Goal: Task Accomplishment & Management: Complete application form

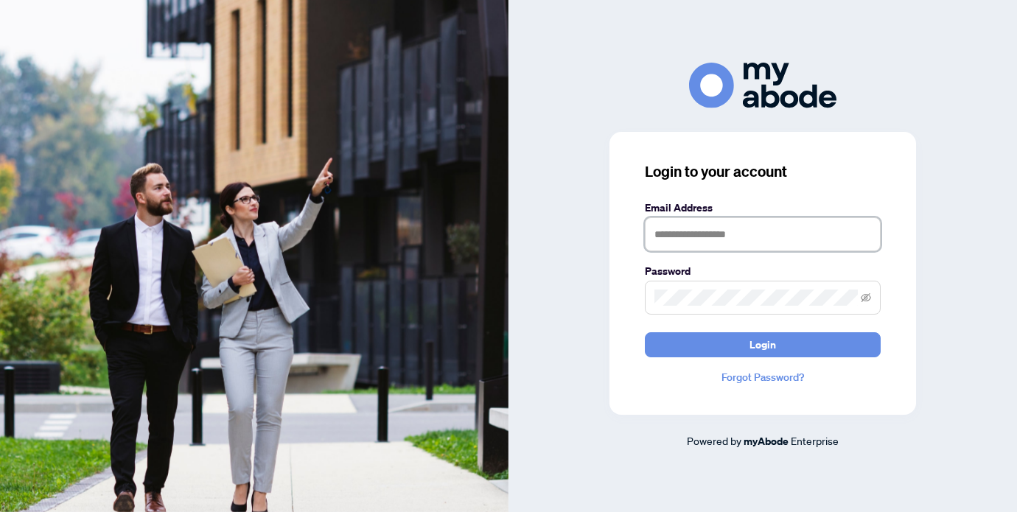
type input "**********"
click at [762, 344] on button "Login" at bounding box center [763, 344] width 236 height 25
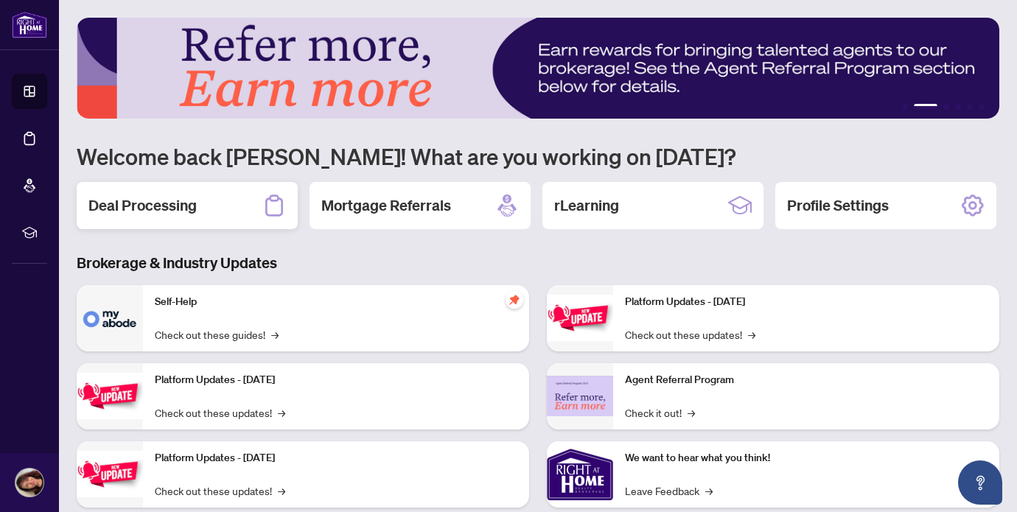
click at [191, 203] on h2 "Deal Processing" at bounding box center [142, 205] width 108 height 21
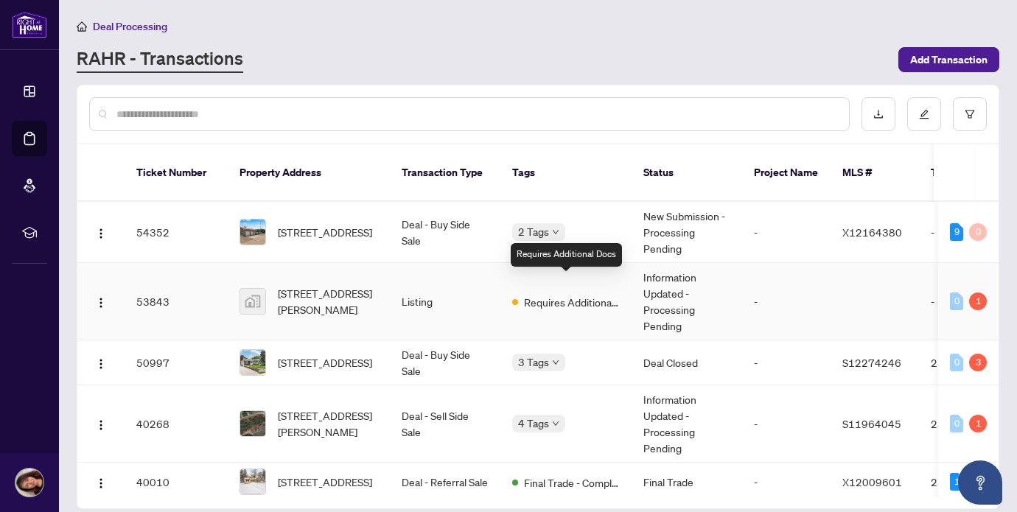
click at [575, 294] on span "Requires Additional Docs" at bounding box center [572, 302] width 96 height 16
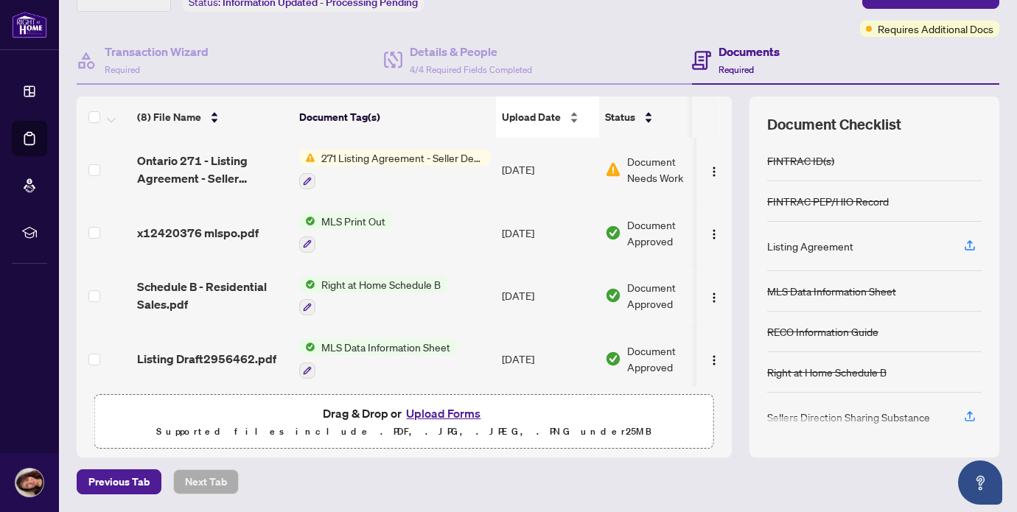
scroll to position [105, 0]
click at [432, 415] on button "Upload Forms" at bounding box center [442, 413] width 83 height 19
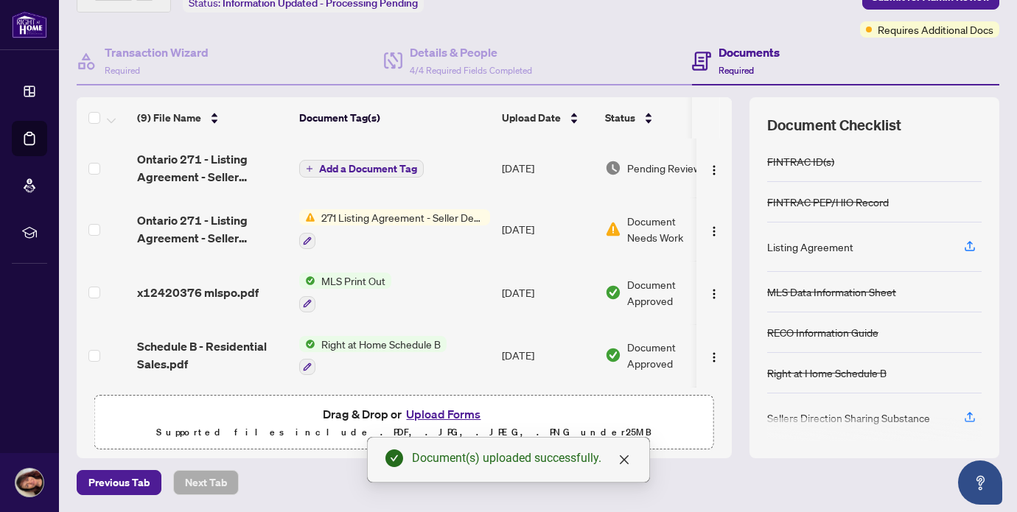
scroll to position [0, 0]
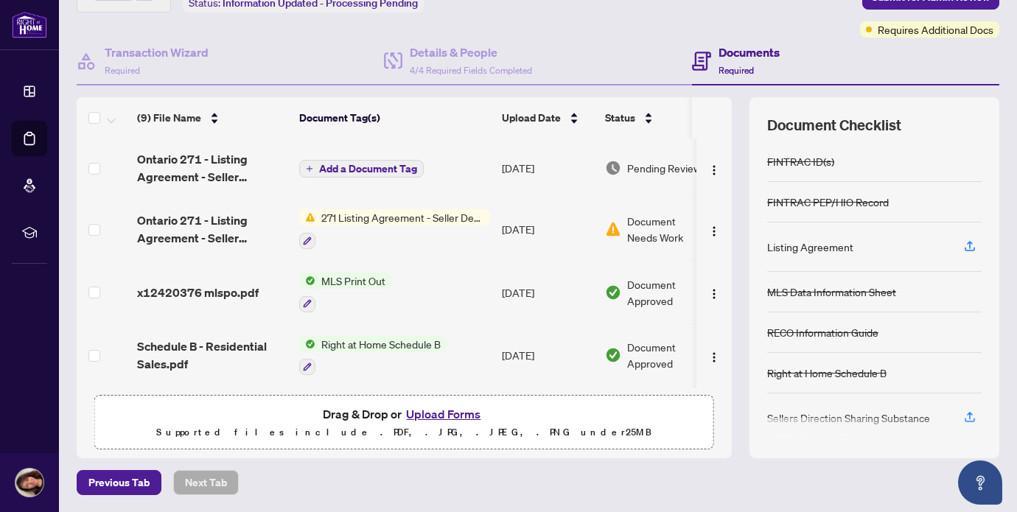
click at [364, 168] on span "Add a Document Tag" at bounding box center [368, 169] width 98 height 10
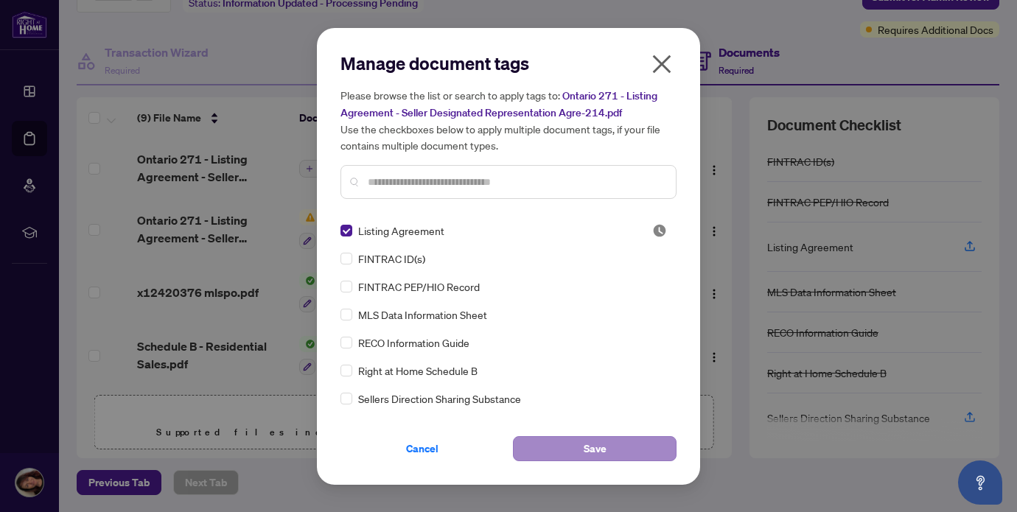
click at [580, 445] on button "Save" at bounding box center [595, 448] width 164 height 25
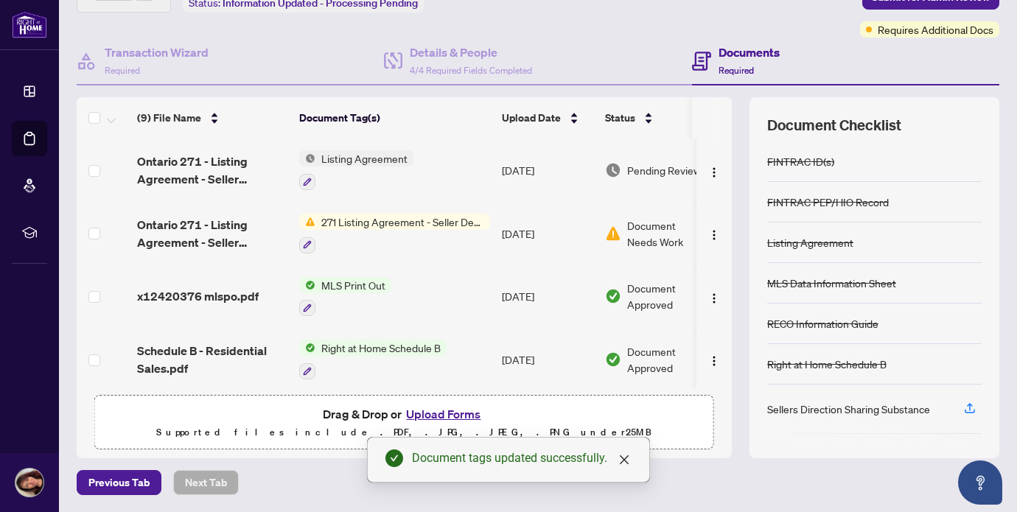
click at [335, 155] on span "Listing Agreement" at bounding box center [364, 158] width 98 height 16
click at [310, 178] on icon "button" at bounding box center [307, 182] width 8 height 8
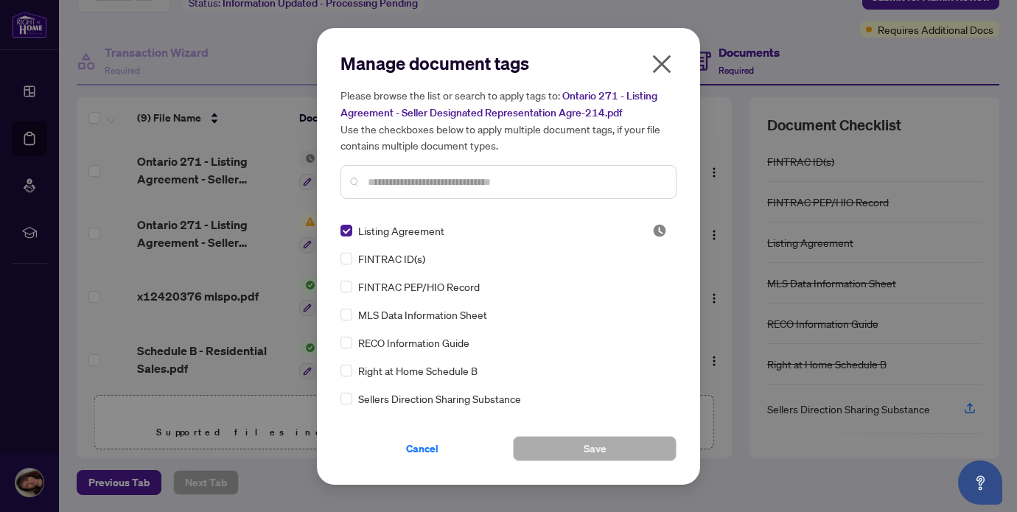
click at [671, 66] on icon "close" at bounding box center [662, 64] width 24 height 24
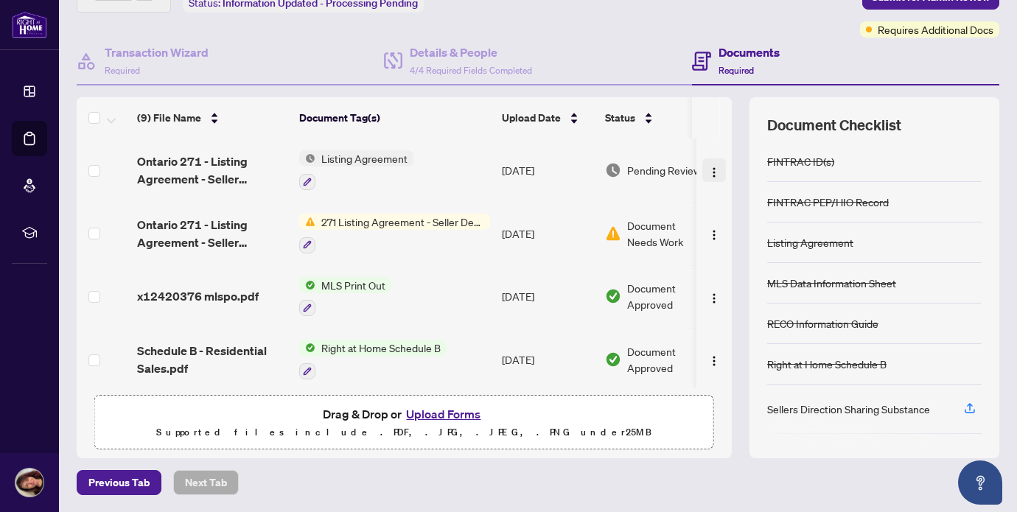
click at [709, 171] on img "button" at bounding box center [714, 172] width 12 height 12
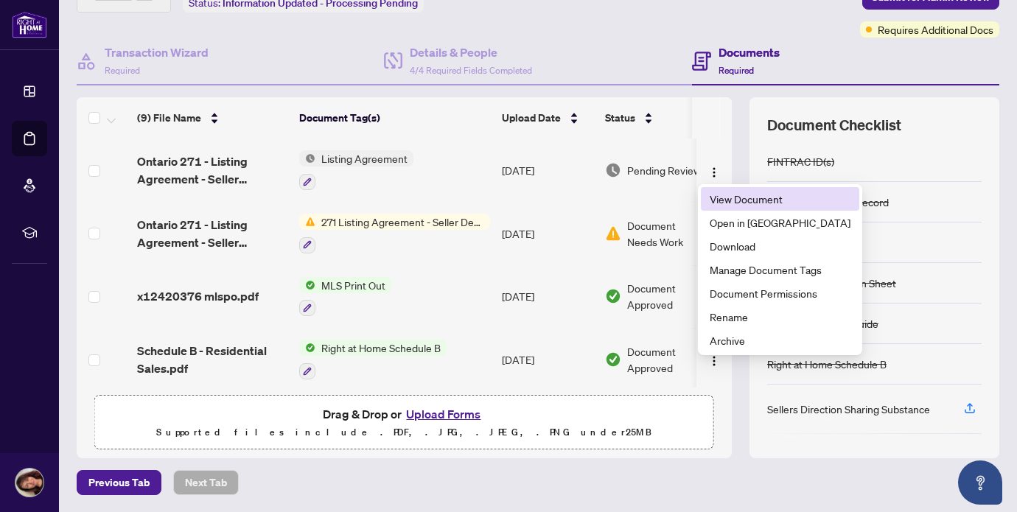
click at [717, 195] on span "View Document" at bounding box center [779, 199] width 141 height 16
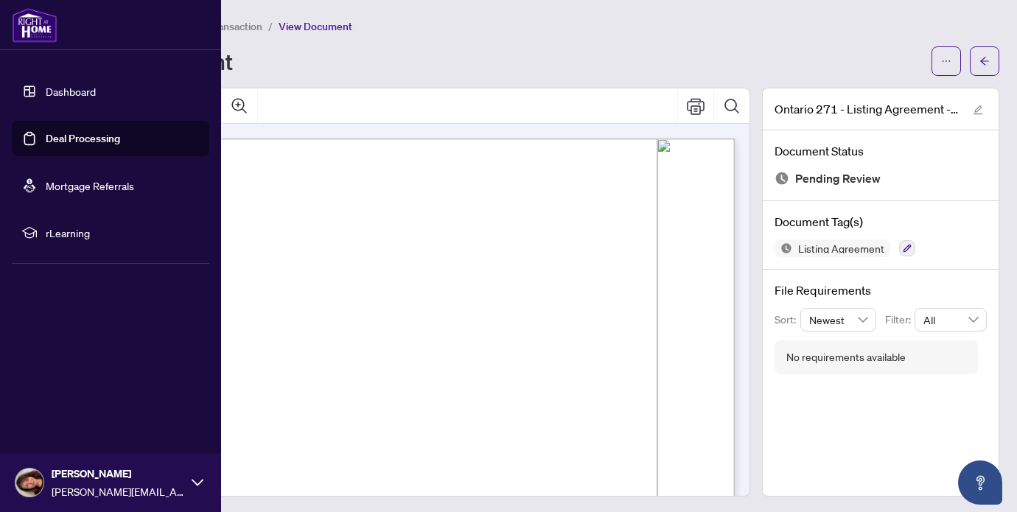
click at [76, 138] on link "Deal Processing" at bounding box center [83, 138] width 74 height 13
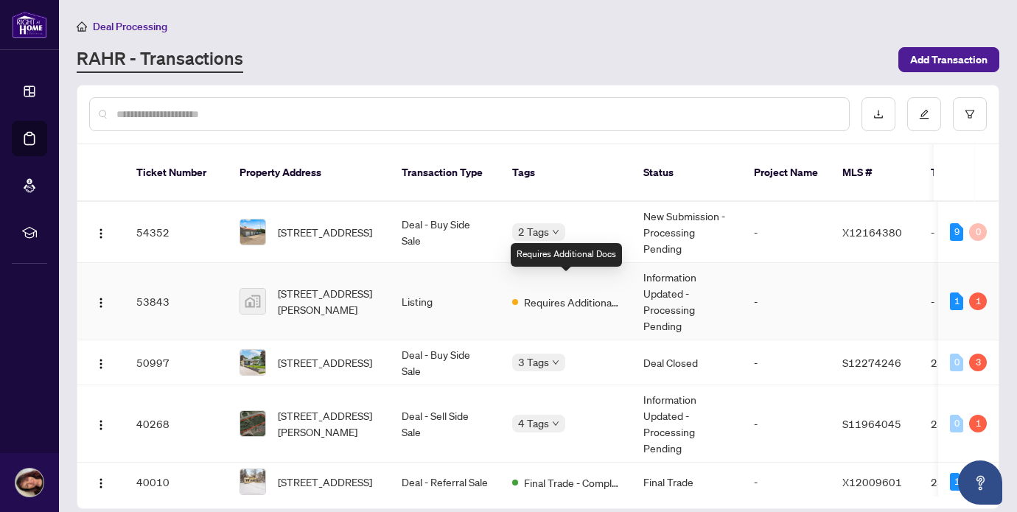
click at [562, 294] on span "Requires Additional Docs" at bounding box center [572, 302] width 96 height 16
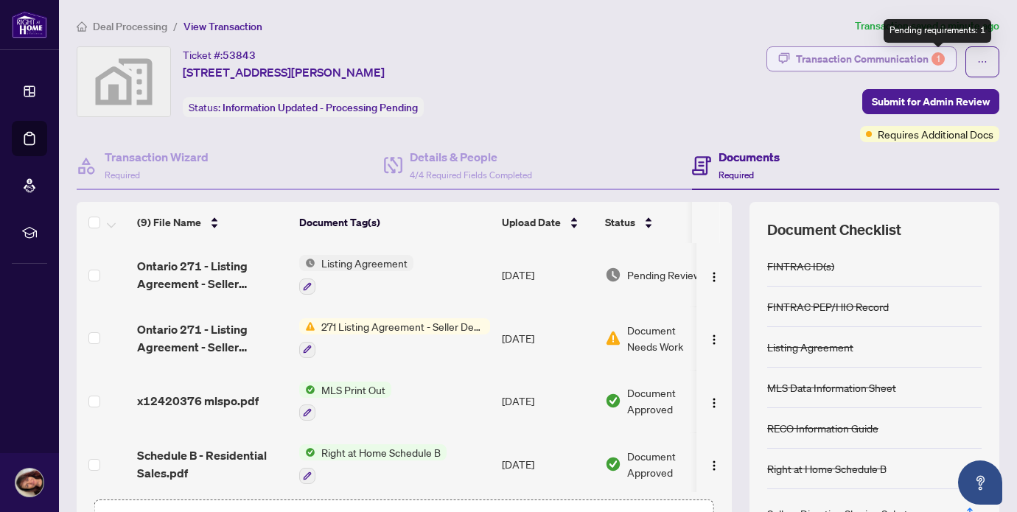
click at [935, 57] on div "1" at bounding box center [937, 58] width 13 height 13
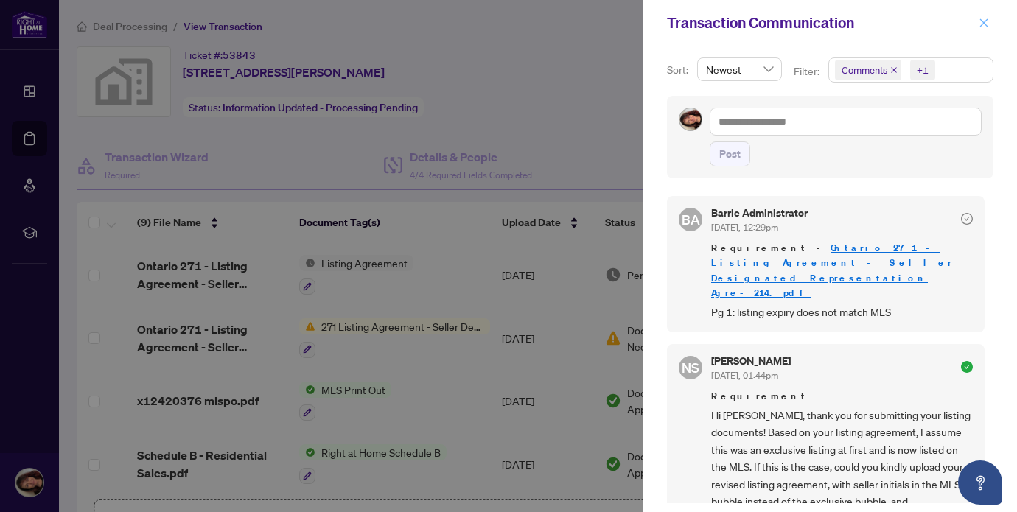
click at [985, 22] on icon "close" at bounding box center [984, 22] width 8 height 8
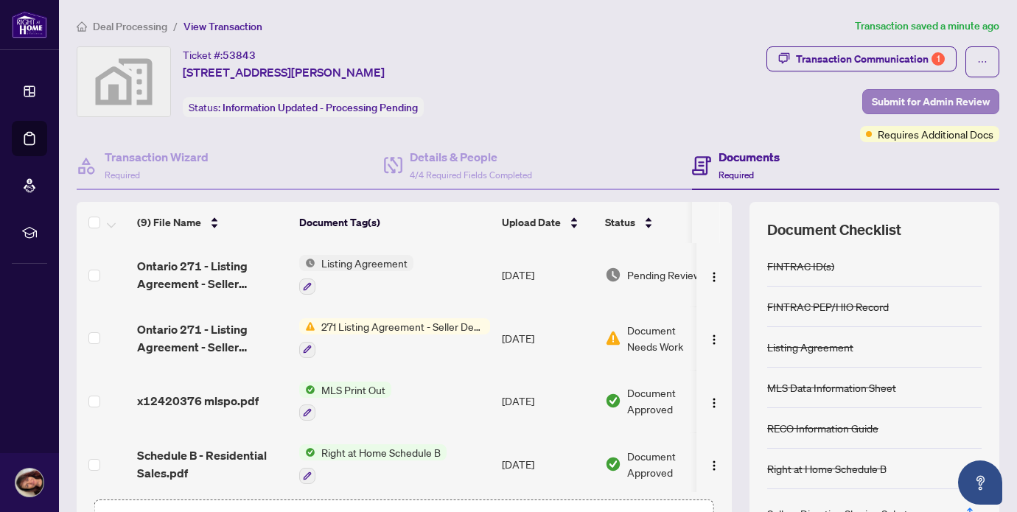
click at [927, 99] on span "Submit for Admin Review" at bounding box center [930, 102] width 118 height 24
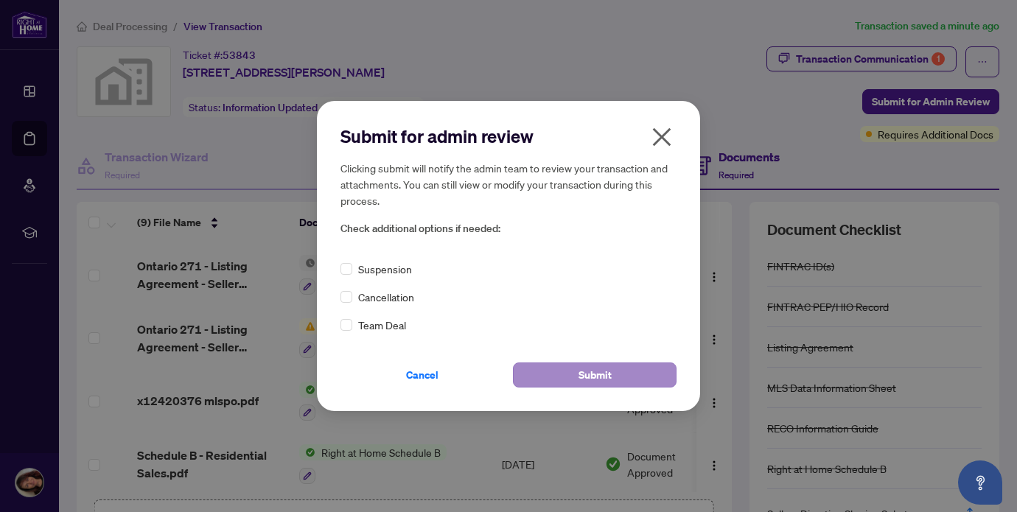
click at [592, 374] on span "Submit" at bounding box center [594, 375] width 33 height 24
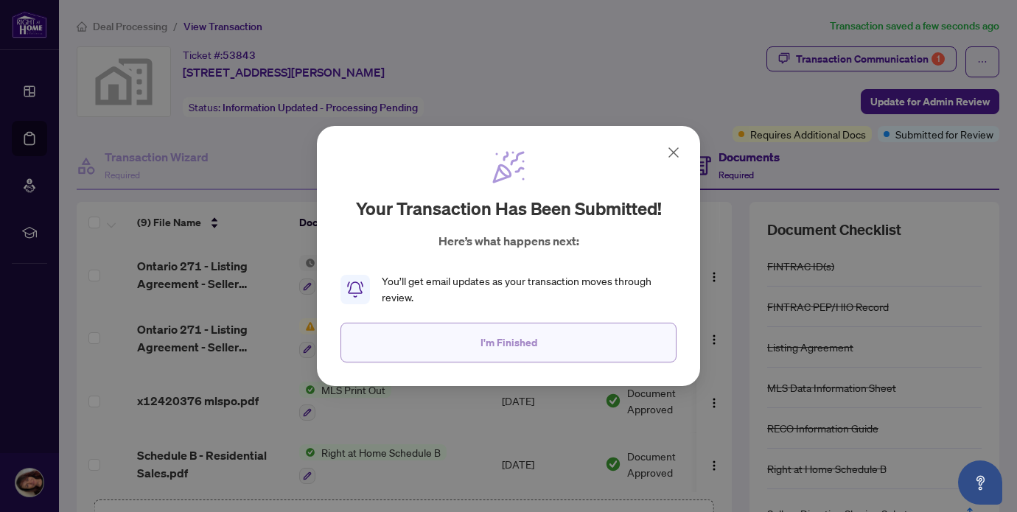
click at [524, 341] on span "I'm Finished" at bounding box center [508, 343] width 57 height 24
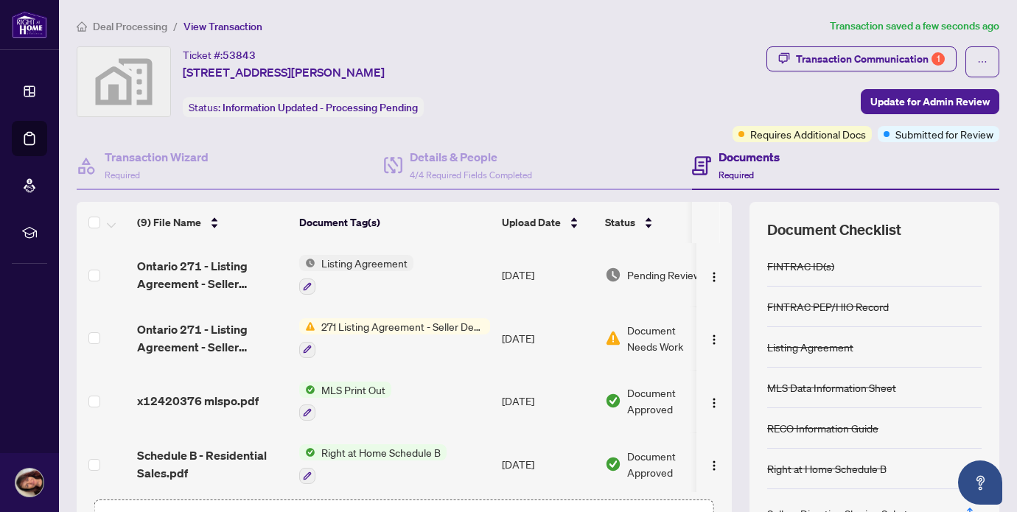
click at [150, 27] on span "Deal Processing" at bounding box center [130, 26] width 74 height 13
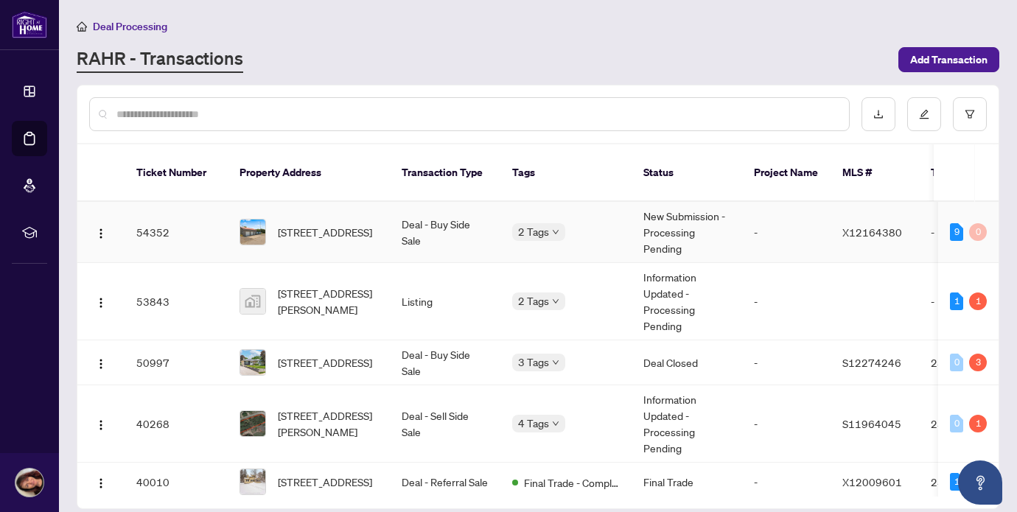
click at [660, 206] on td "New Submission - Processing Pending" at bounding box center [686, 232] width 110 height 61
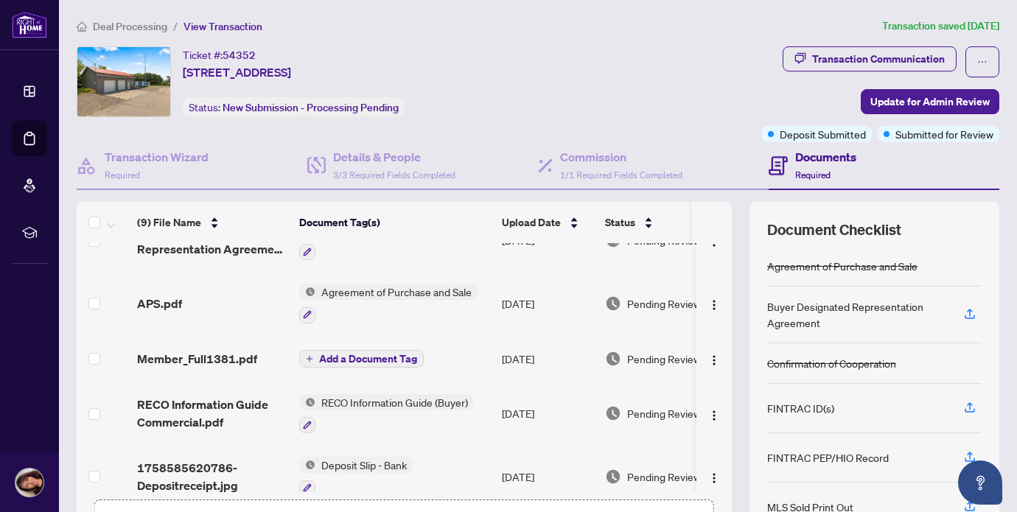
scroll to position [225, 0]
click at [404, 359] on span "Add a Document Tag" at bounding box center [368, 358] width 98 height 10
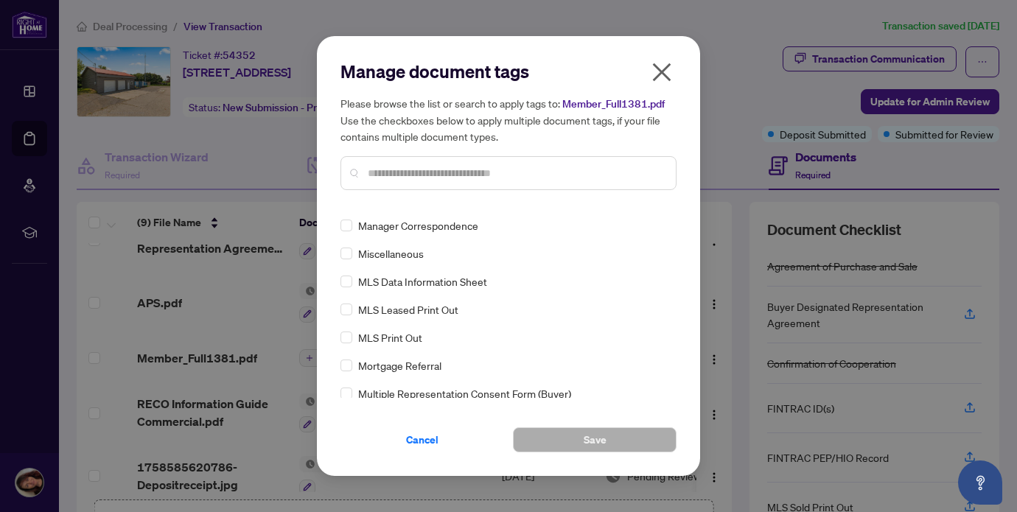
scroll to position [2014, 0]
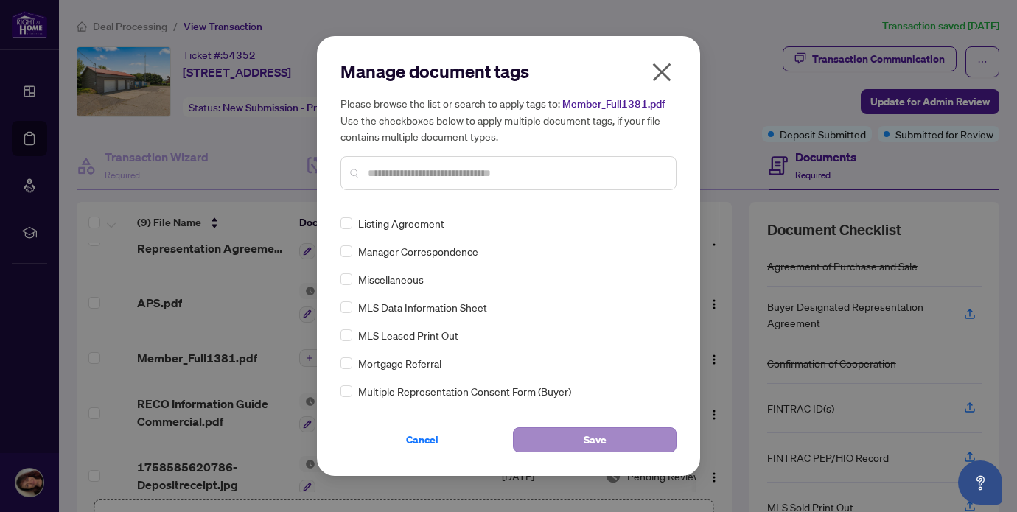
click at [594, 440] on span "Save" at bounding box center [594, 440] width 23 height 24
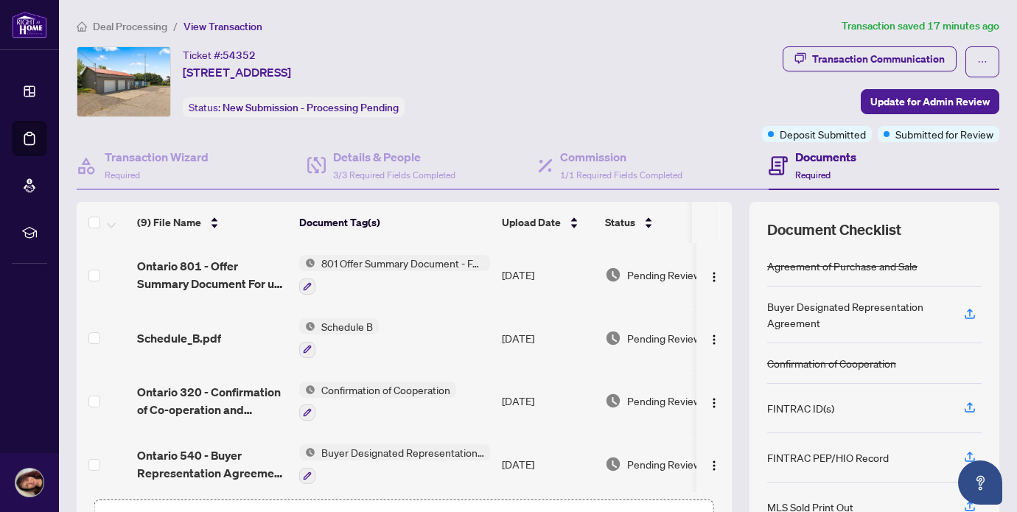
scroll to position [0, 0]
